Goal: Find specific fact: Find contact information

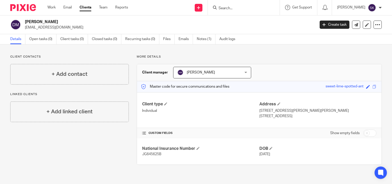
click at [221, 8] on input "Search" at bounding box center [241, 8] width 46 height 5
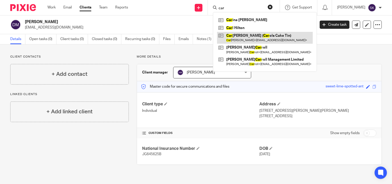
type input "car"
click at [251, 41] on link at bounding box center [265, 38] width 96 height 12
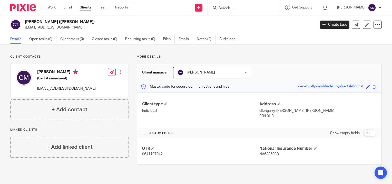
drag, startPoint x: 62, startPoint y: 27, endPoint x: 25, endPoint y: 29, distance: 37.0
click at [25, 29] on p "cazzie107@gmail.com" at bounding box center [168, 27] width 287 height 5
copy p "cazzie107@gmail.com"
click at [234, 7] on input "Search" at bounding box center [241, 8] width 46 height 5
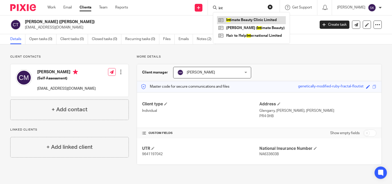
type input "int"
click at [235, 21] on link at bounding box center [251, 20] width 69 height 8
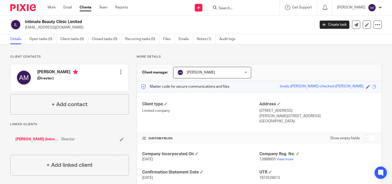
drag, startPoint x: 62, startPoint y: 28, endPoint x: 25, endPoint y: 28, distance: 36.7
click at [25, 28] on p "[EMAIL_ADDRESS][DOMAIN_NAME]" at bounding box center [168, 27] width 287 height 5
copy p "[EMAIL_ADDRESS][DOMAIN_NAME]"
